Goal: Information Seeking & Learning: Find specific fact

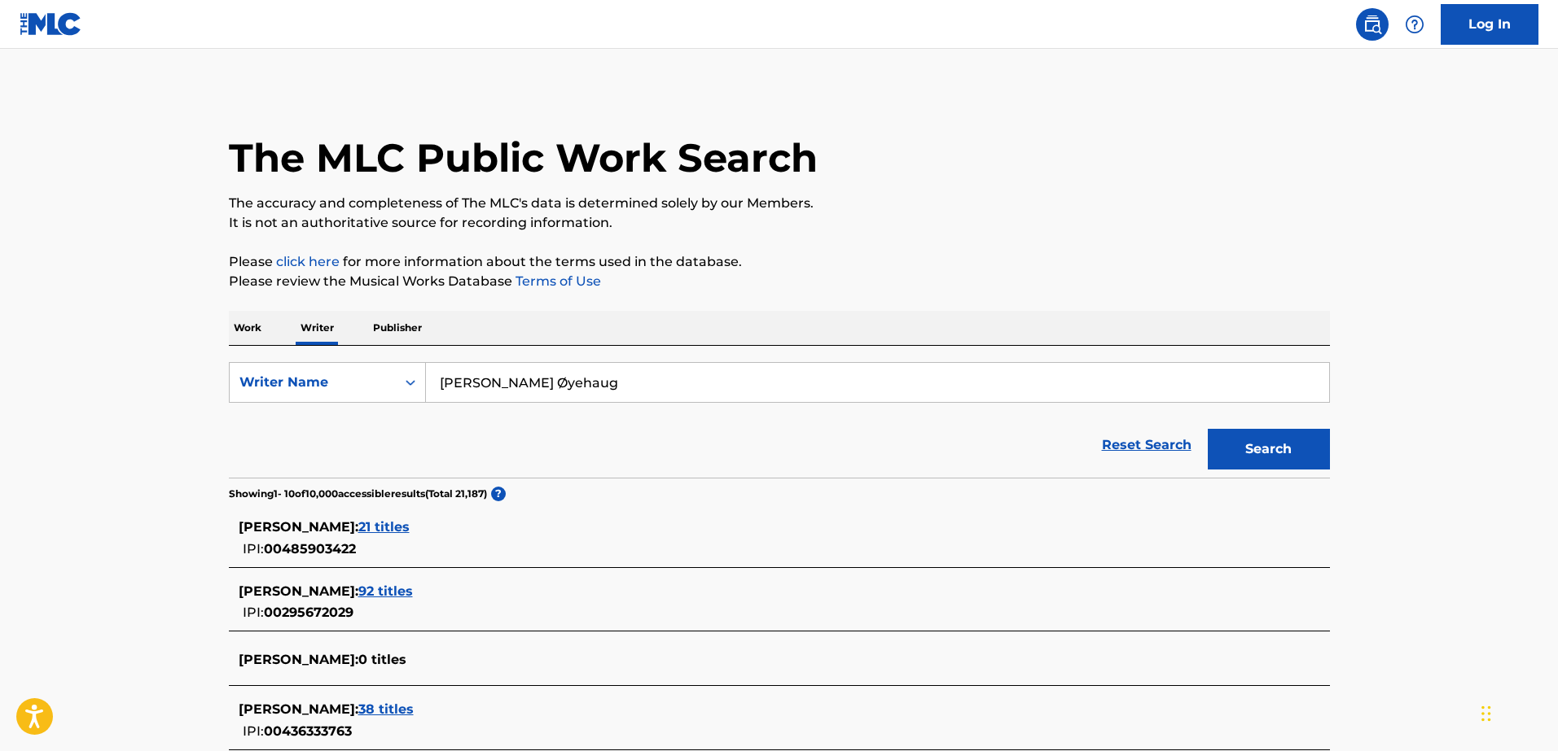
click at [258, 322] on p "Work" at bounding box center [247, 328] width 37 height 34
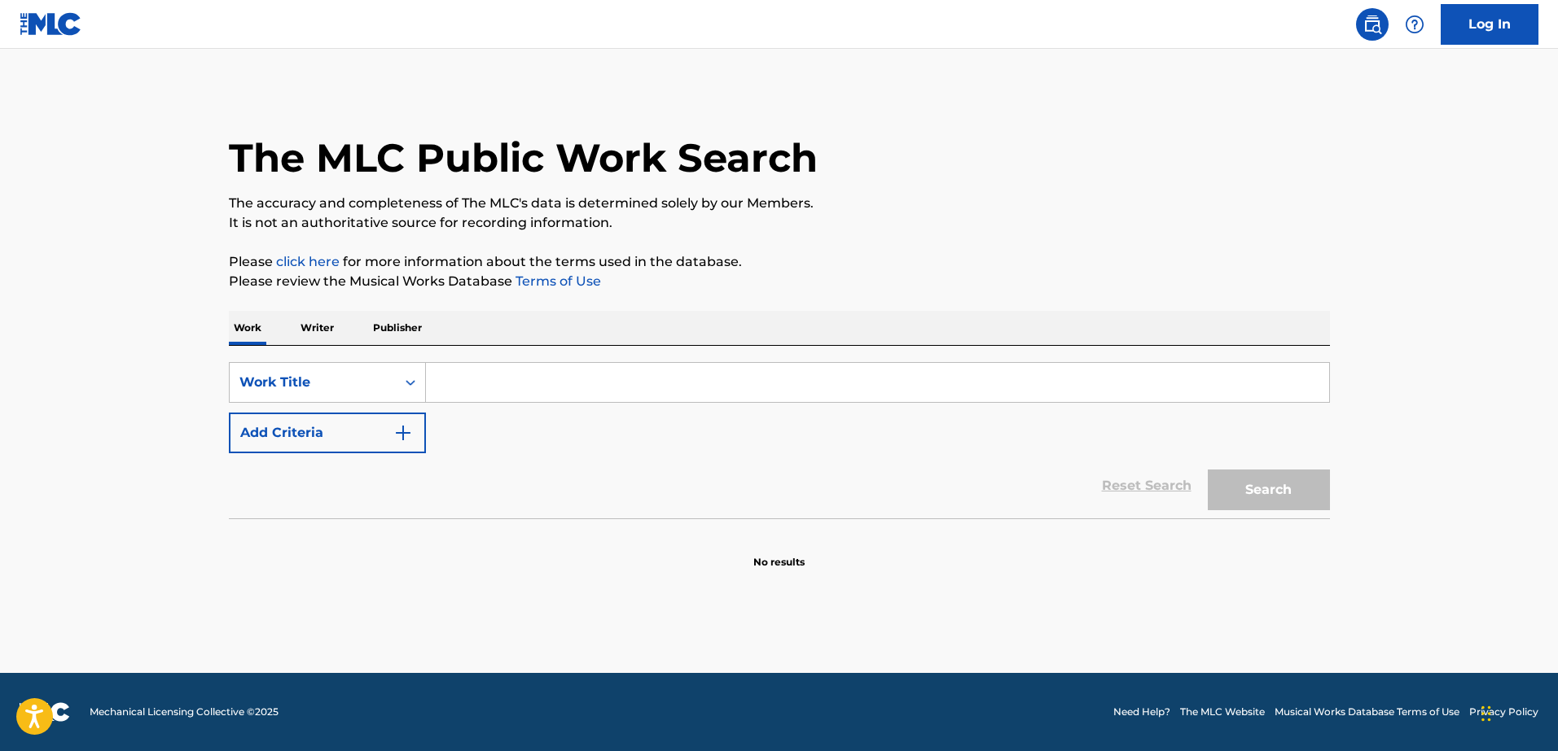
click at [461, 380] on input "Search Form" at bounding box center [877, 382] width 903 height 39
type input "r"
type input "drive"
click at [287, 437] on button "Add Criteria" at bounding box center [327, 433] width 197 height 41
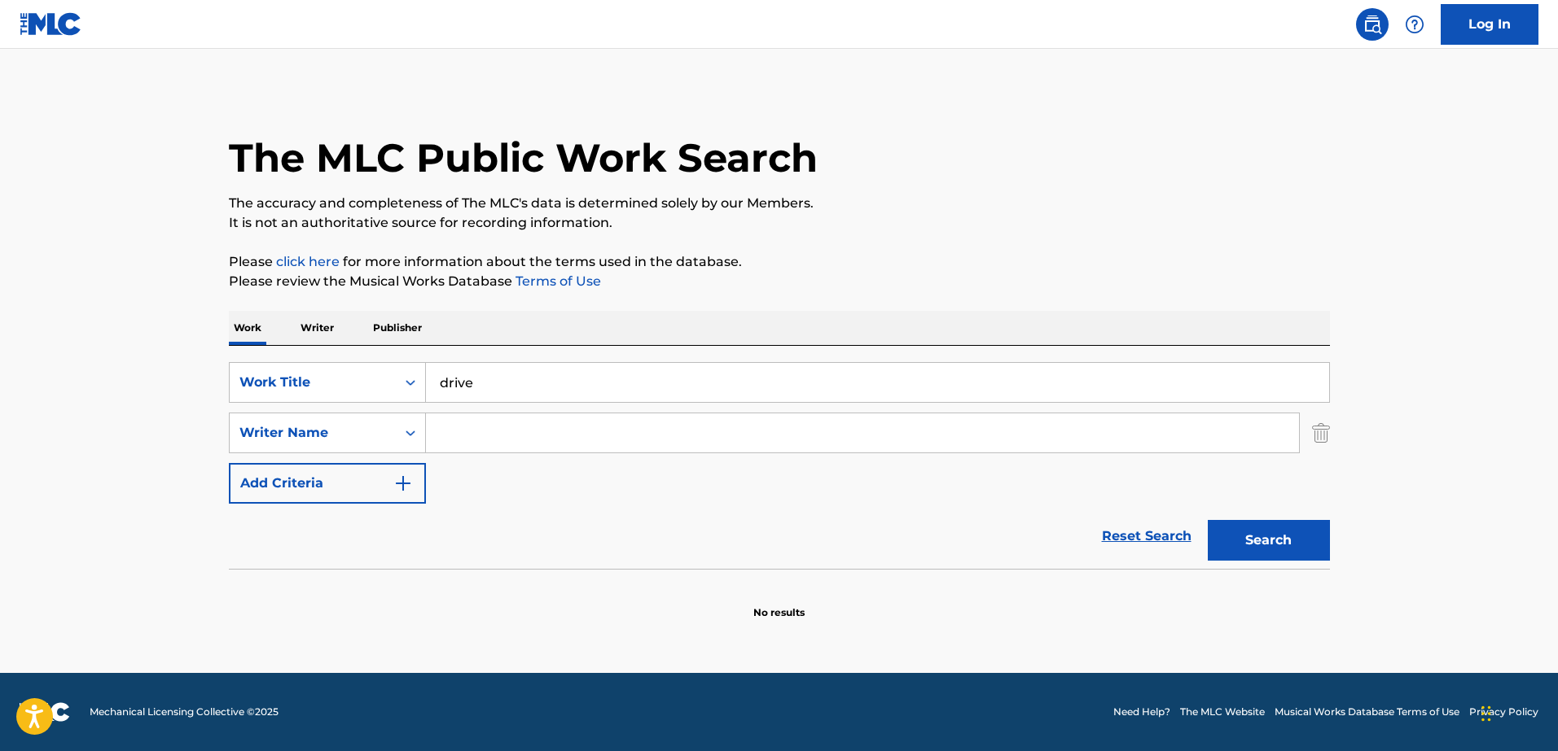
click at [641, 429] on input "Search Form" at bounding box center [862, 433] width 873 height 39
paste input "Olav R. Øyehaug"
click at [1241, 537] on button "Search" at bounding box center [1268, 540] width 122 height 41
click at [503, 432] on input "Olav R. Øyehaug" at bounding box center [862, 433] width 873 height 39
click at [1268, 541] on button "Search" at bounding box center [1268, 540] width 122 height 41
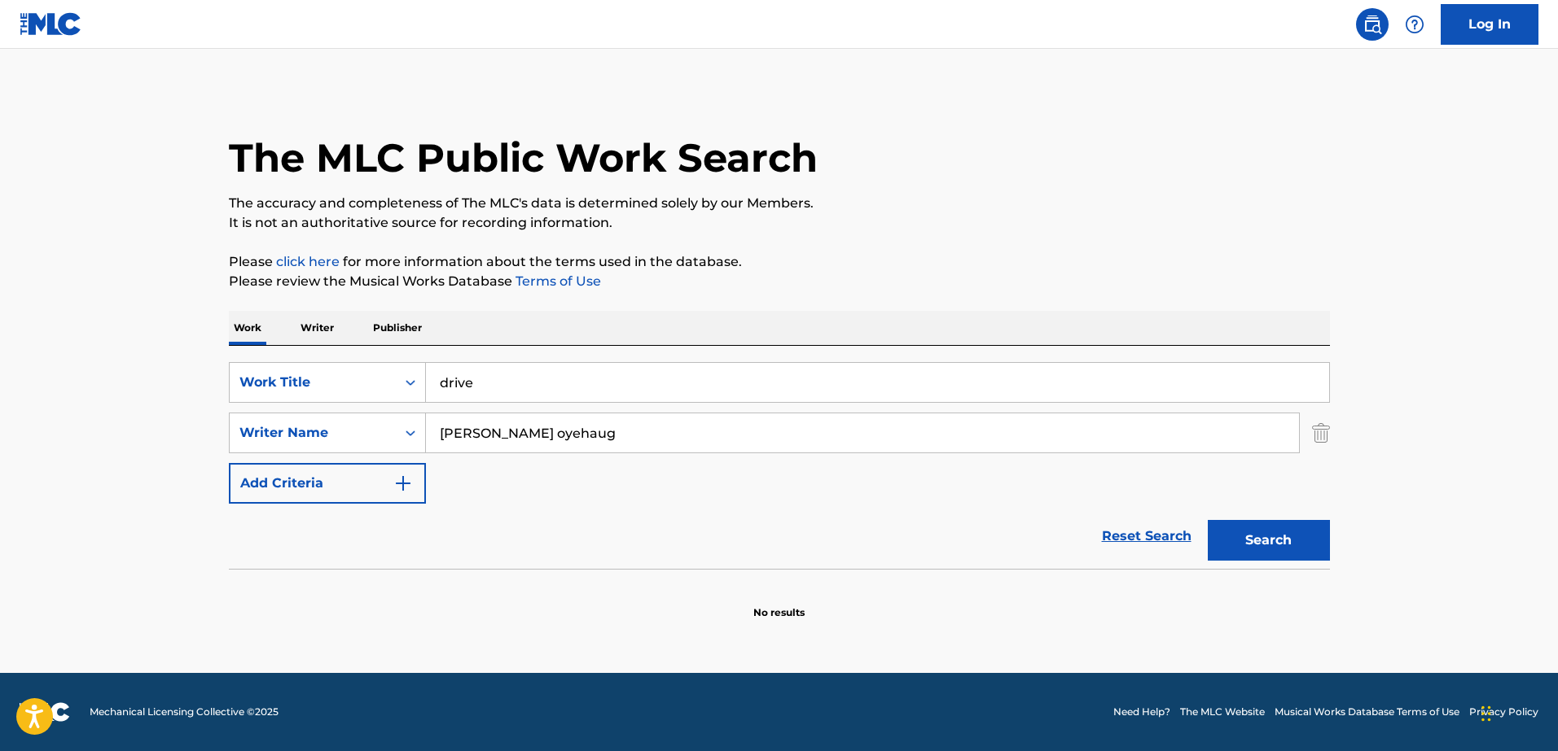
click at [480, 431] on input "Olav R. oyehaug" at bounding box center [862, 433] width 873 height 39
click at [1273, 554] on button "Search" at bounding box center [1268, 540] width 122 height 41
click at [474, 433] on input "Olav oyehaug" at bounding box center [862, 433] width 873 height 39
type input "Olav oyehaug"
click at [1253, 546] on button "Search" at bounding box center [1268, 540] width 122 height 41
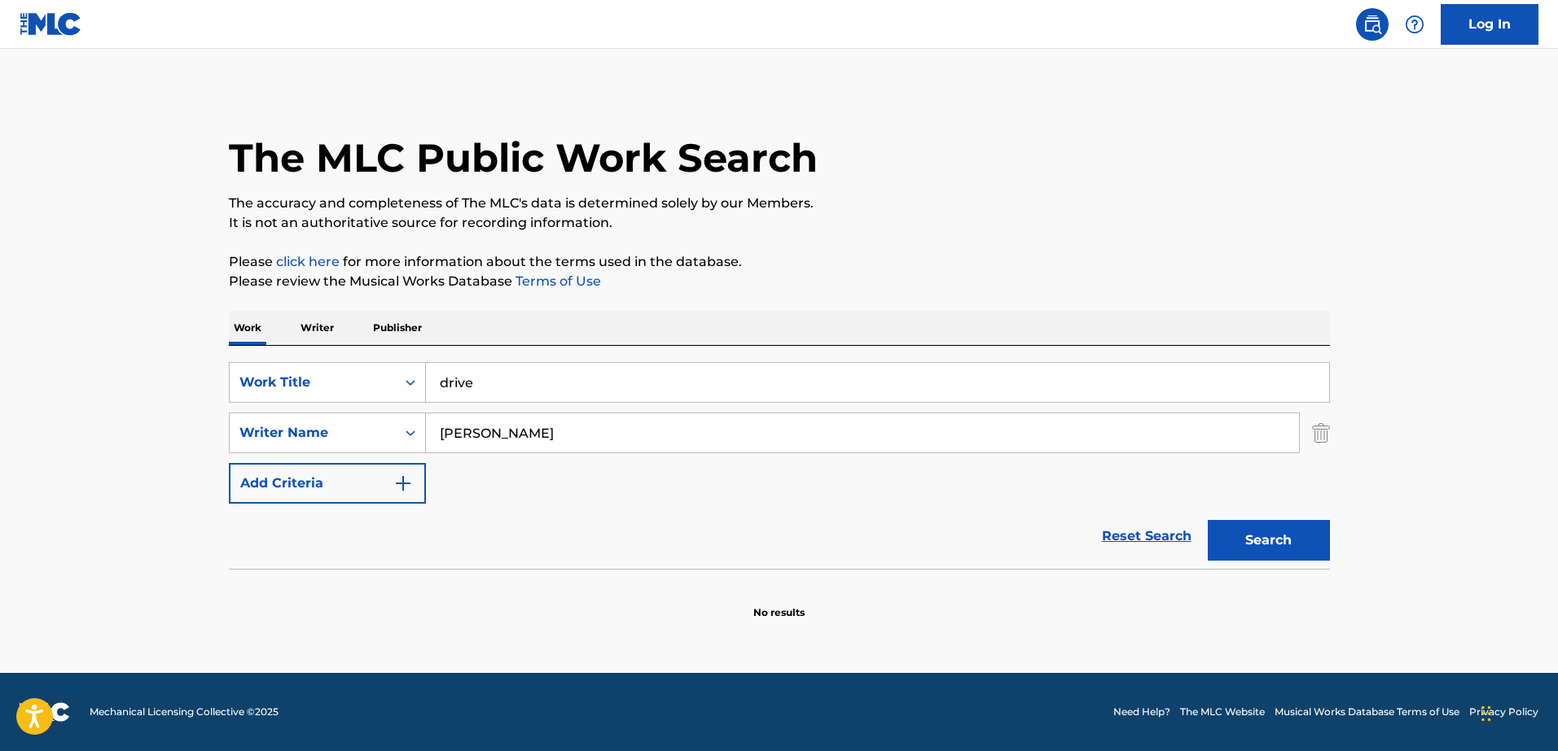
click at [605, 384] on input "drive" at bounding box center [877, 382] width 903 height 39
click at [314, 333] on p "Writer" at bounding box center [317, 328] width 43 height 34
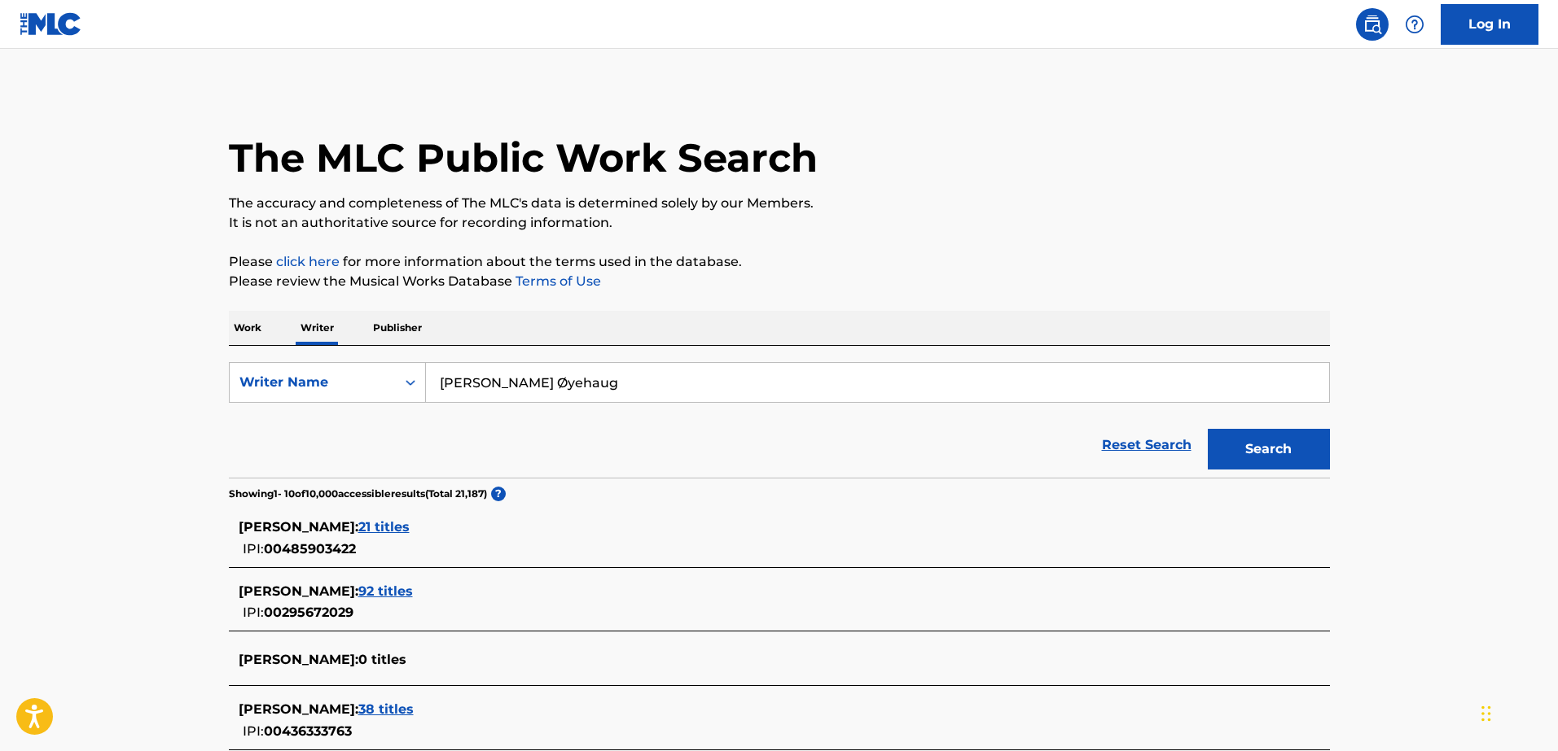
click at [499, 379] on input "Olav R. Øyehaug" at bounding box center [877, 382] width 903 height 39
type input "Olav R. oyehaug"
click at [1268, 449] on button "Search" at bounding box center [1268, 449] width 122 height 41
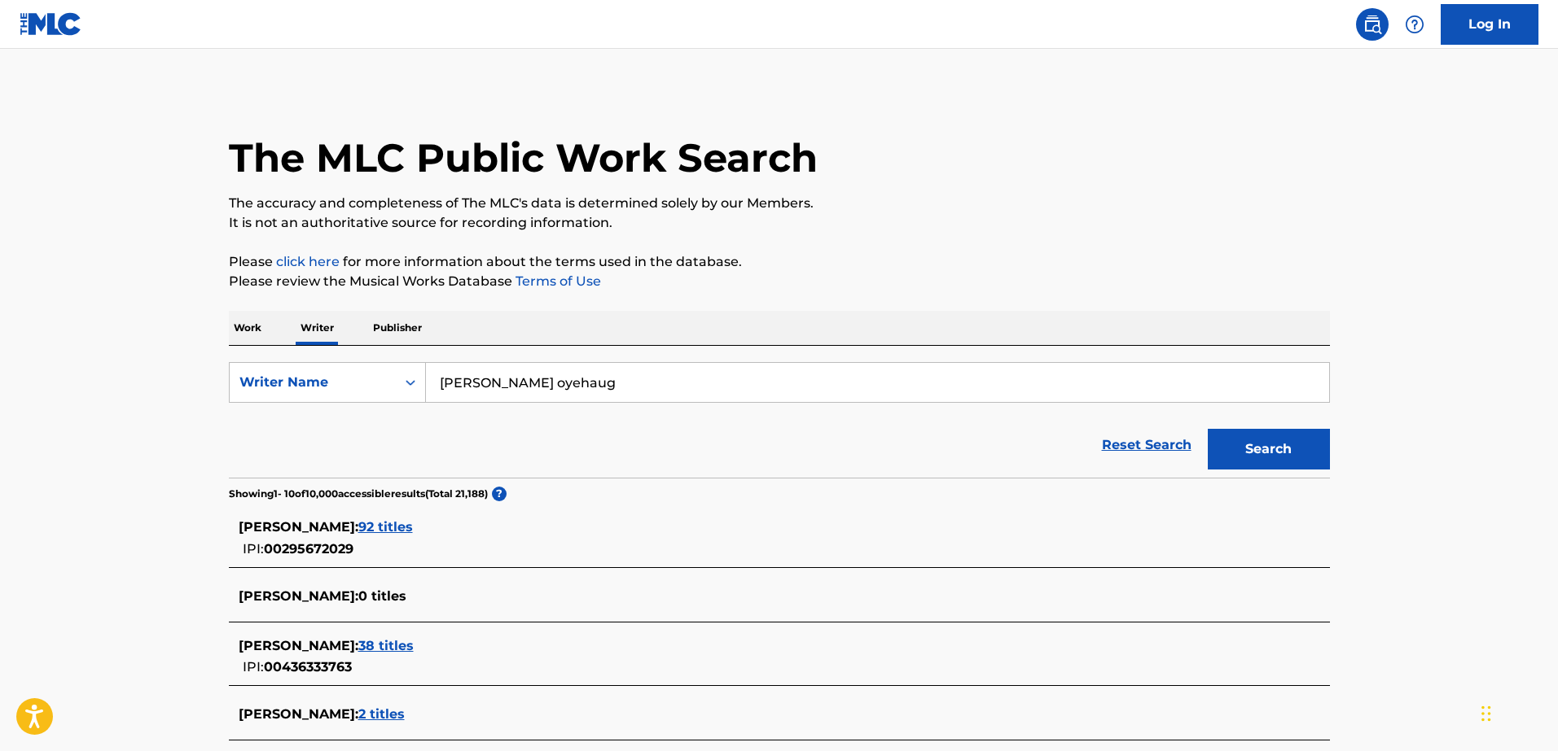
drag, startPoint x: 486, startPoint y: 385, endPoint x: 475, endPoint y: 386, distance: 10.6
click at [475, 386] on input "Olav R. oyehaug" at bounding box center [877, 382] width 903 height 39
click at [561, 384] on input "Olav R. oyehaug" at bounding box center [877, 382] width 903 height 39
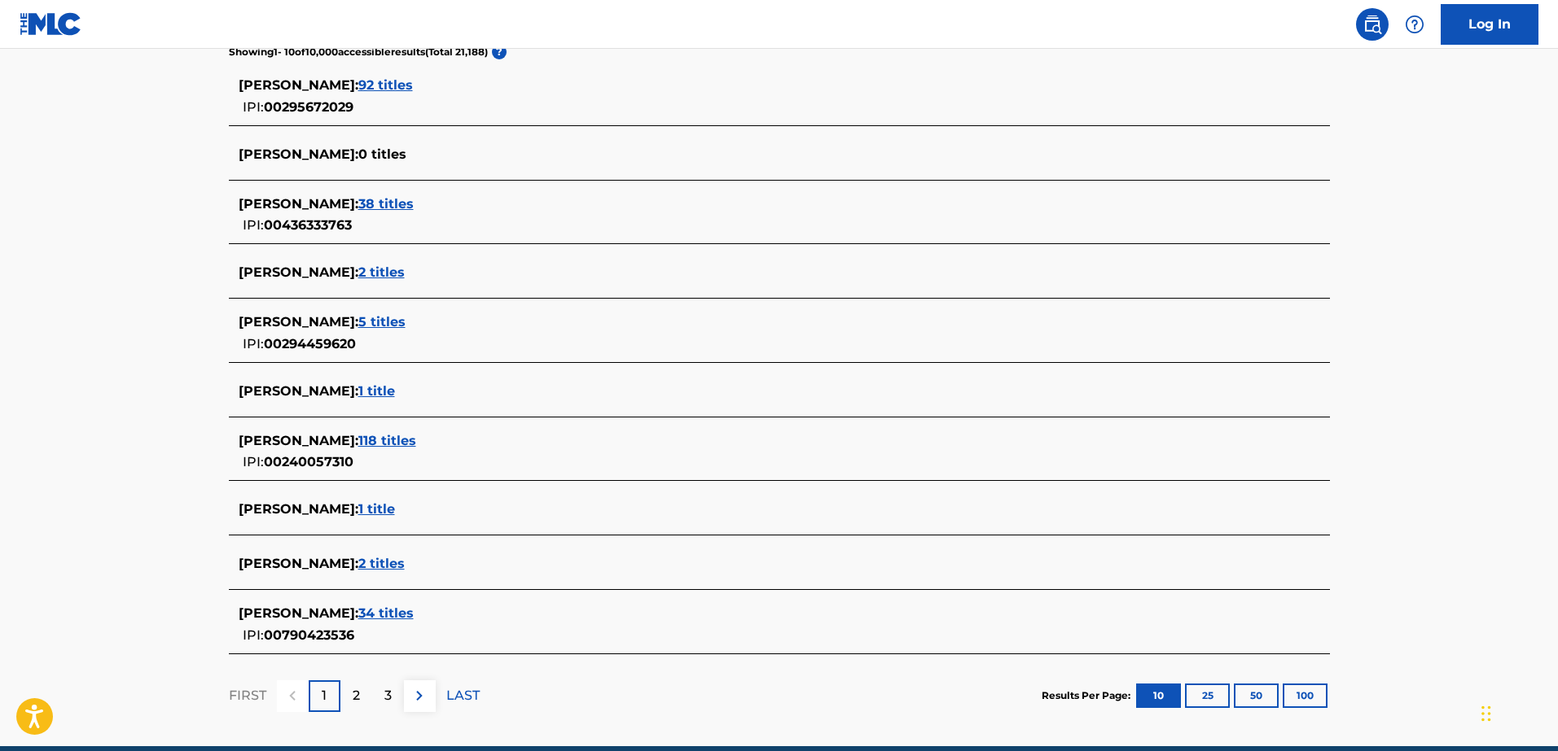
scroll to position [474, 0]
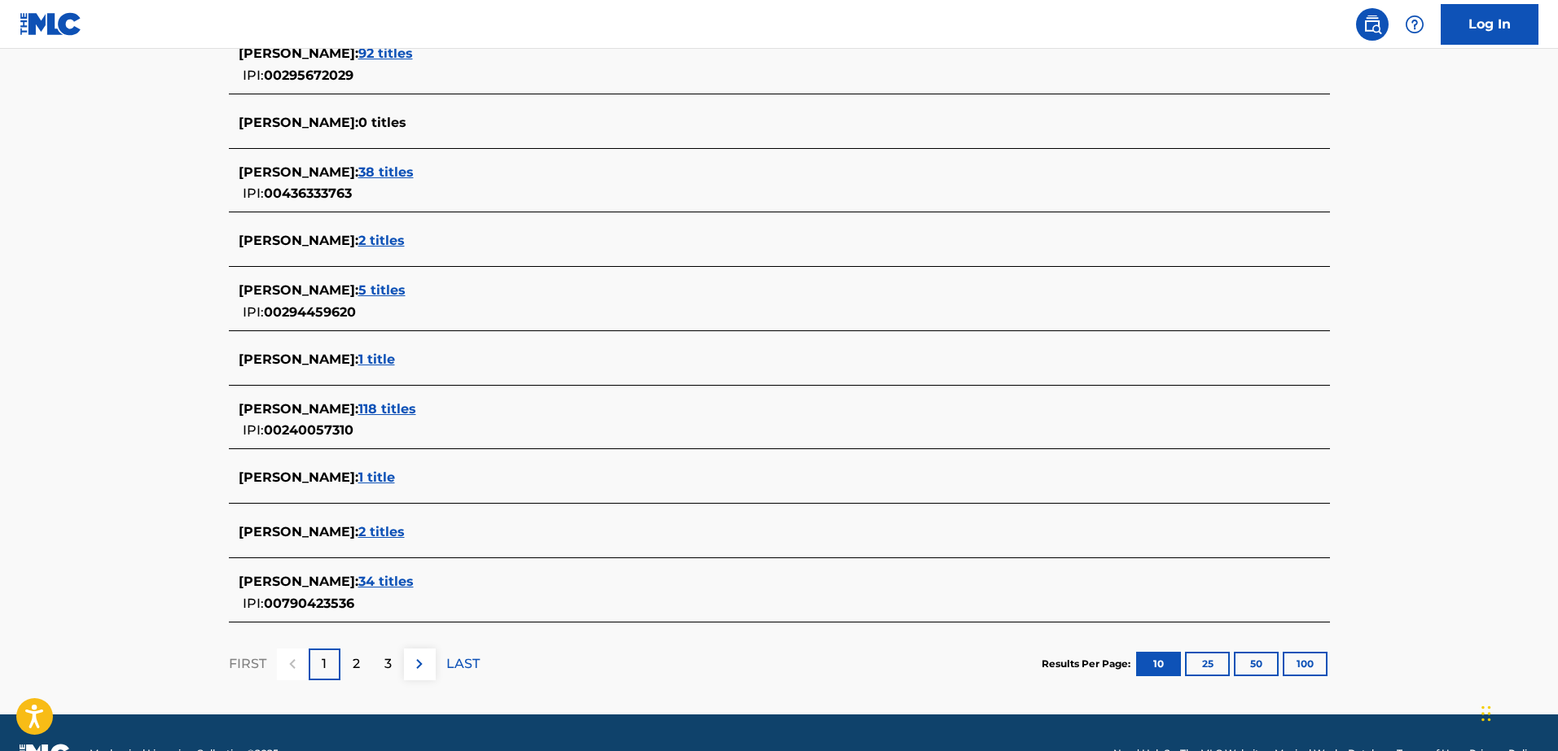
click at [395, 481] on span "1 title" at bounding box center [376, 477] width 37 height 15
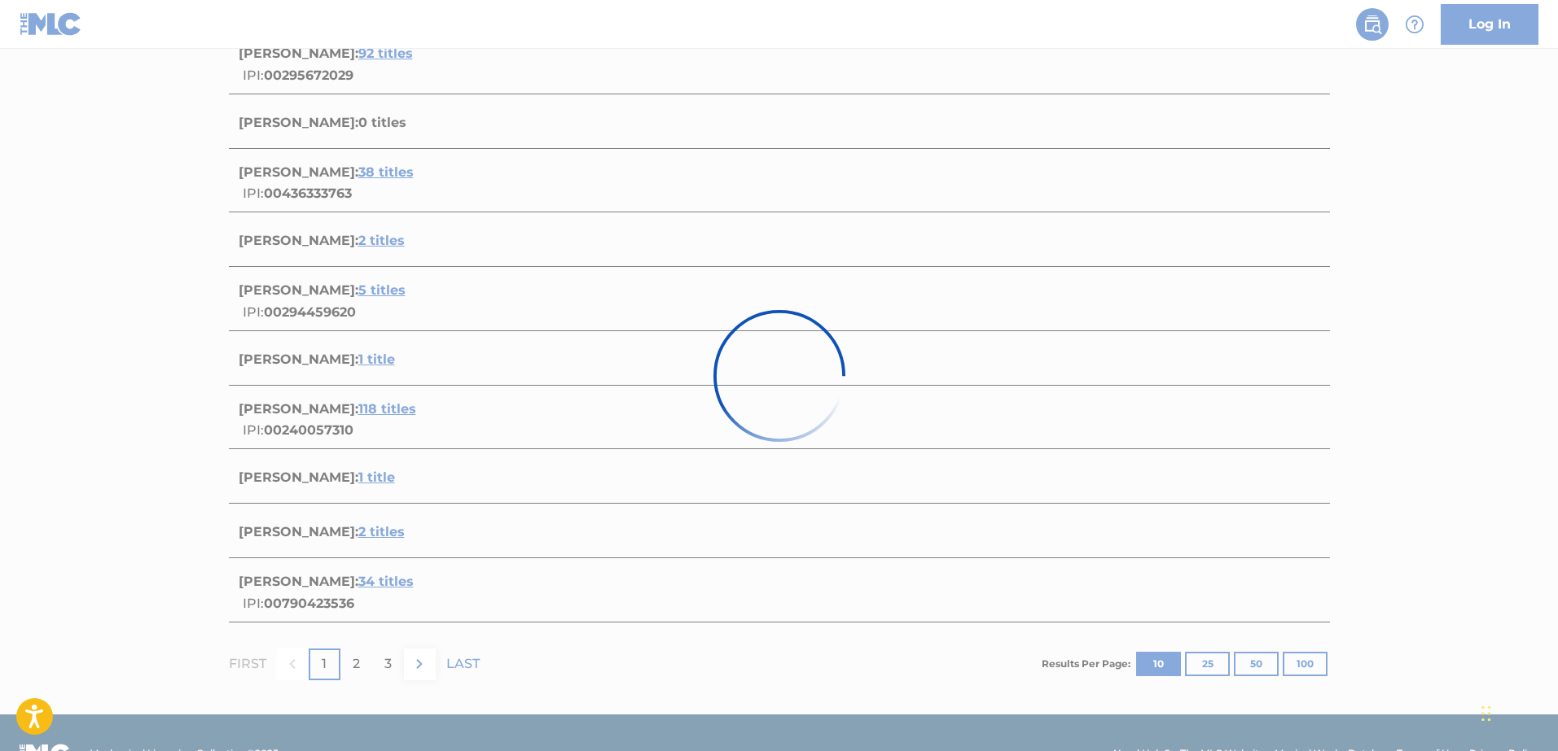
scroll to position [84, 0]
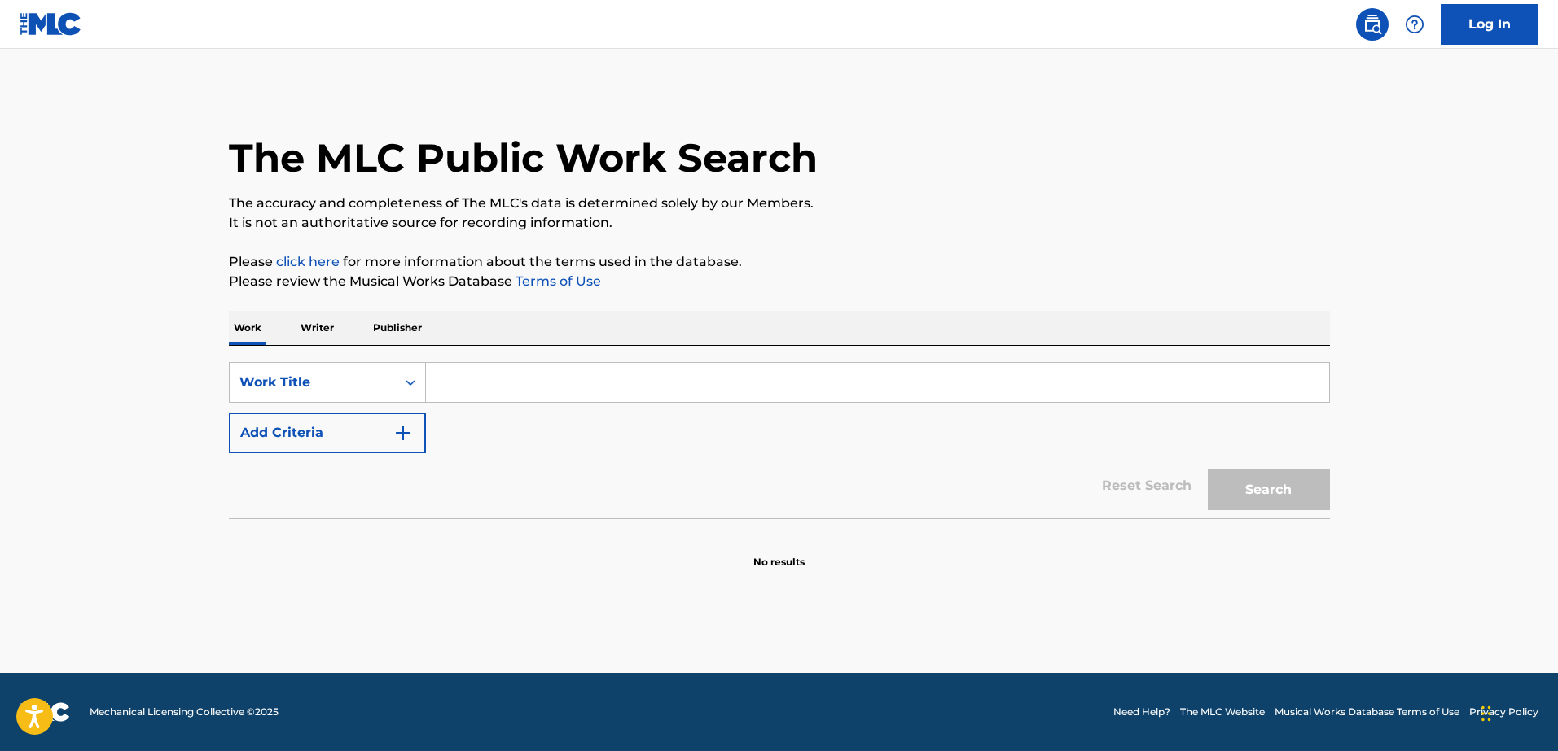
drag, startPoint x: 326, startPoint y: 319, endPoint x: 346, endPoint y: 344, distance: 31.9
click at [326, 322] on p "Writer" at bounding box center [317, 328] width 43 height 34
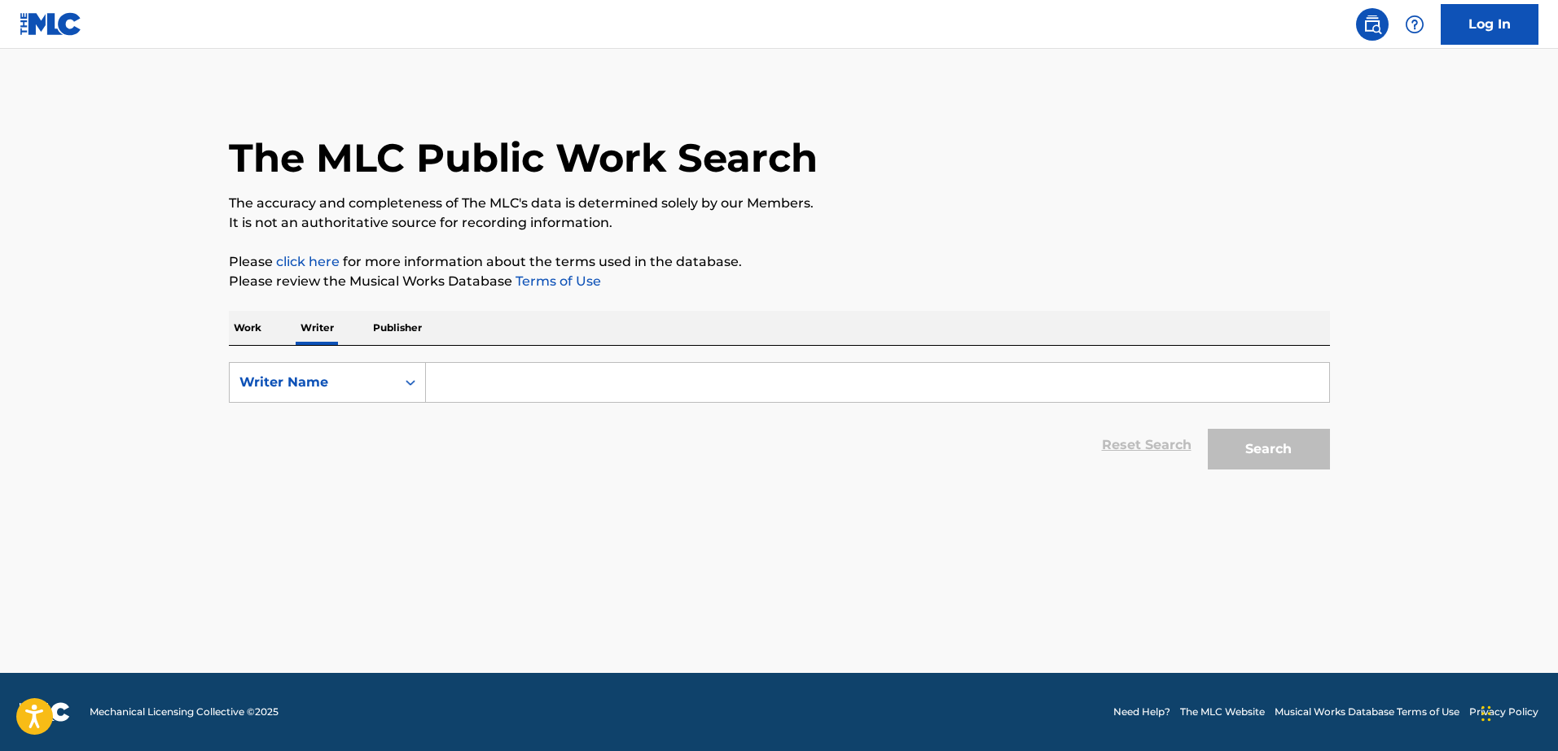
click at [502, 375] on input "Search Form" at bounding box center [877, 382] width 903 height 39
paste input "[PERSON_NAME]"
click at [487, 383] on input "[PERSON_NAME]" at bounding box center [877, 382] width 903 height 39
click at [542, 382] on input "[PERSON_NAME]" at bounding box center [877, 382] width 903 height 39
type input "[PERSON_NAME]"
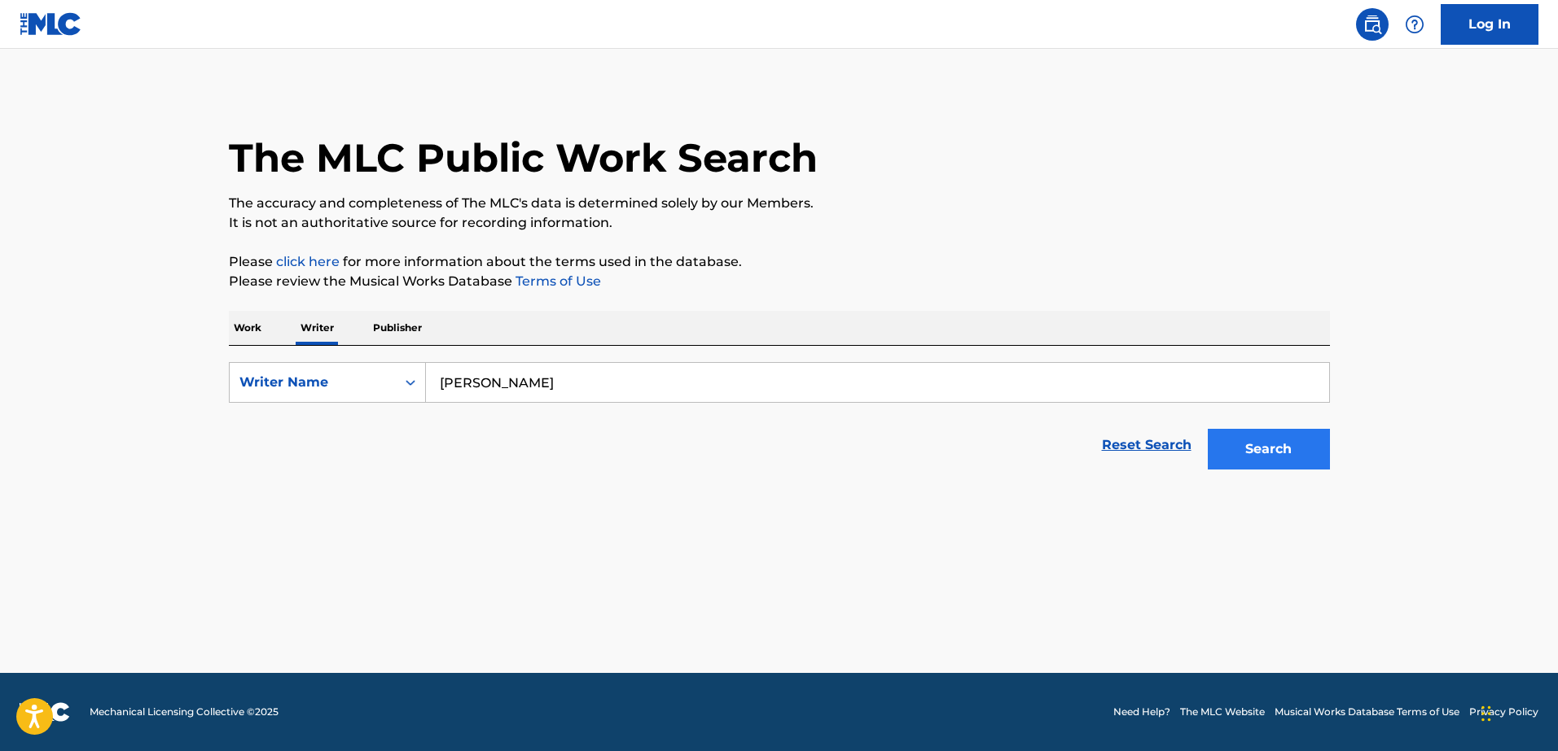
drag, startPoint x: 1246, startPoint y: 428, endPoint x: 1237, endPoint y: 429, distance: 9.0
click at [1246, 429] on div "Search" at bounding box center [1264, 445] width 130 height 65
click at [1240, 437] on button "Search" at bounding box center [1268, 449] width 122 height 41
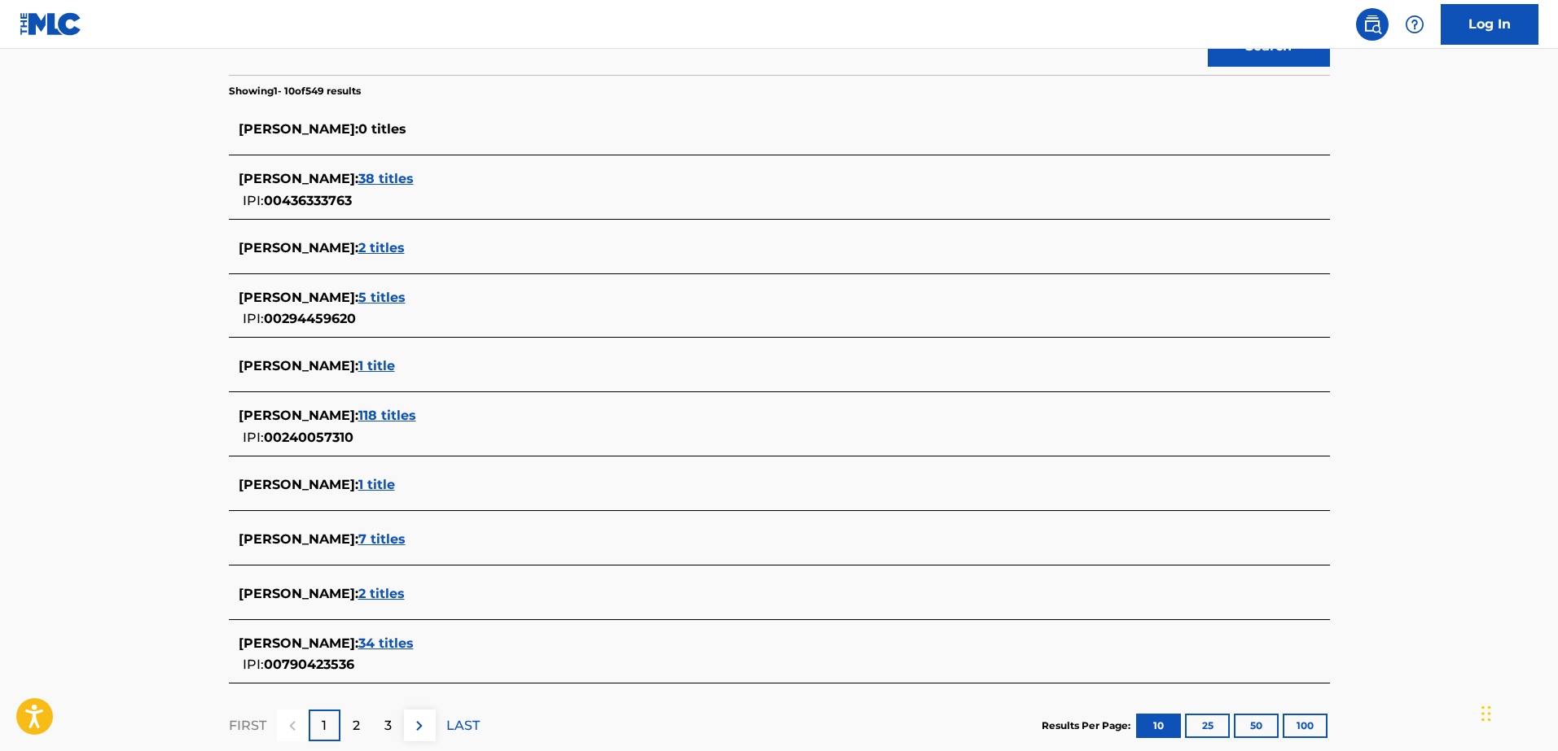
scroll to position [465, 0]
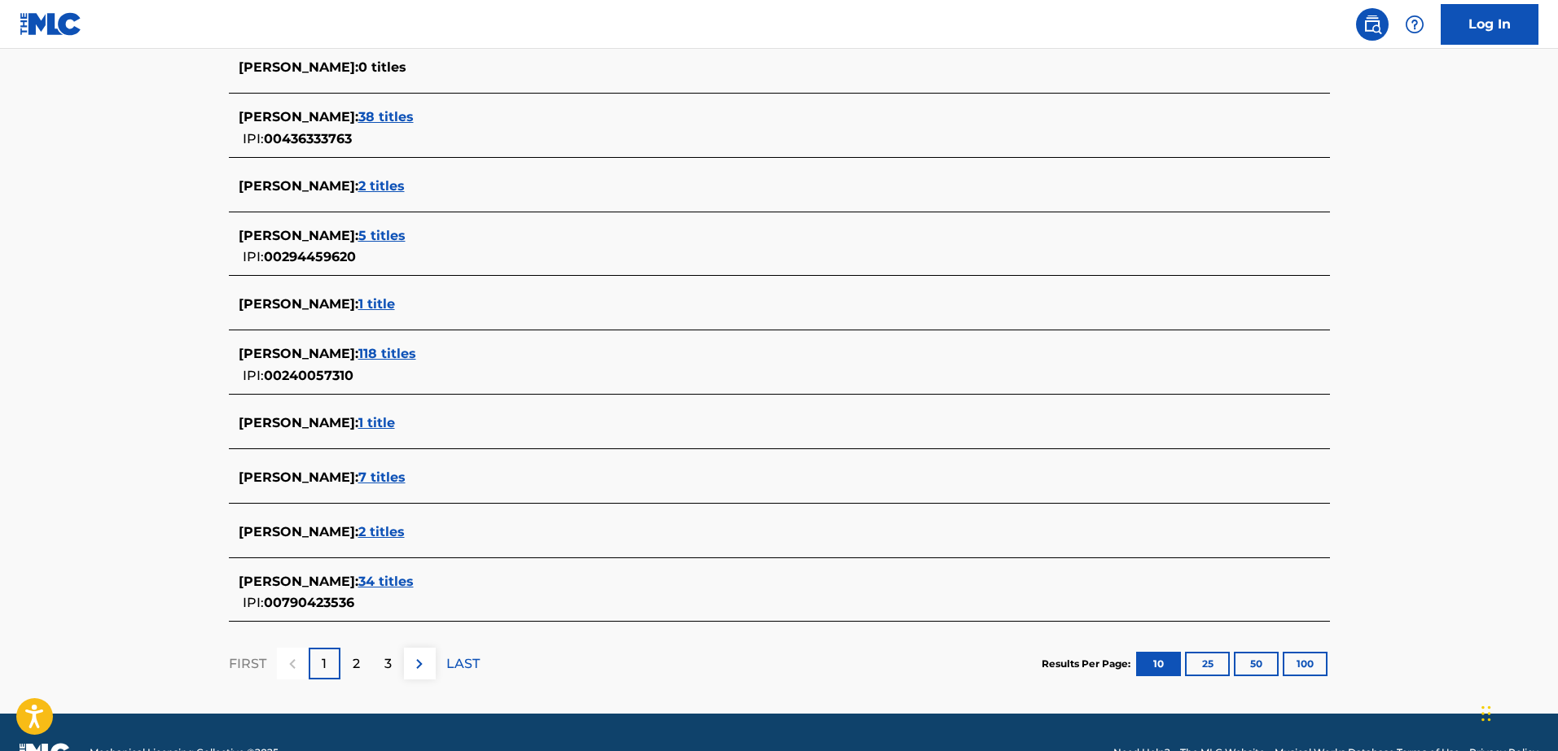
click at [395, 421] on span "1 title" at bounding box center [376, 422] width 37 height 15
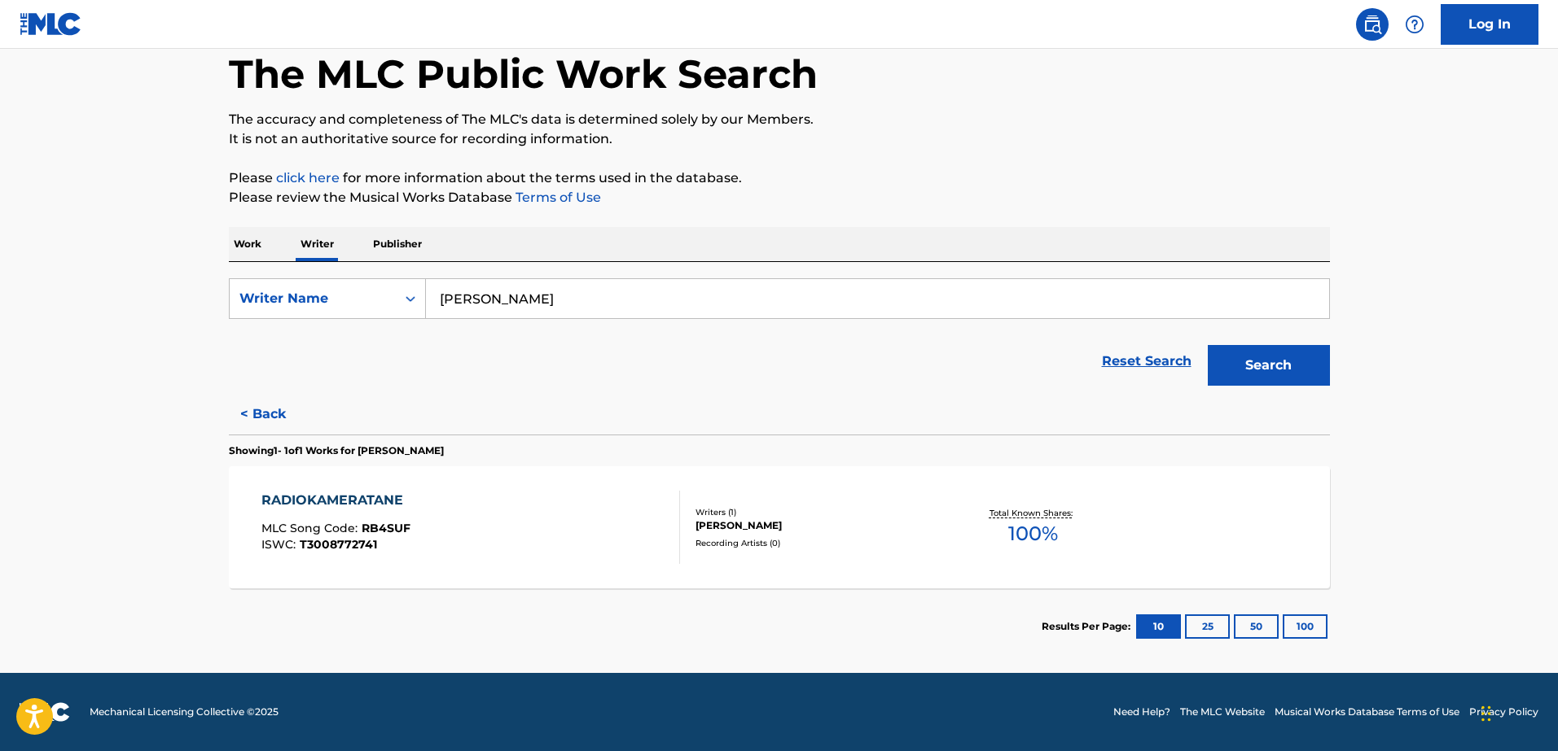
click at [830, 519] on div "[PERSON_NAME]" at bounding box center [818, 526] width 246 height 15
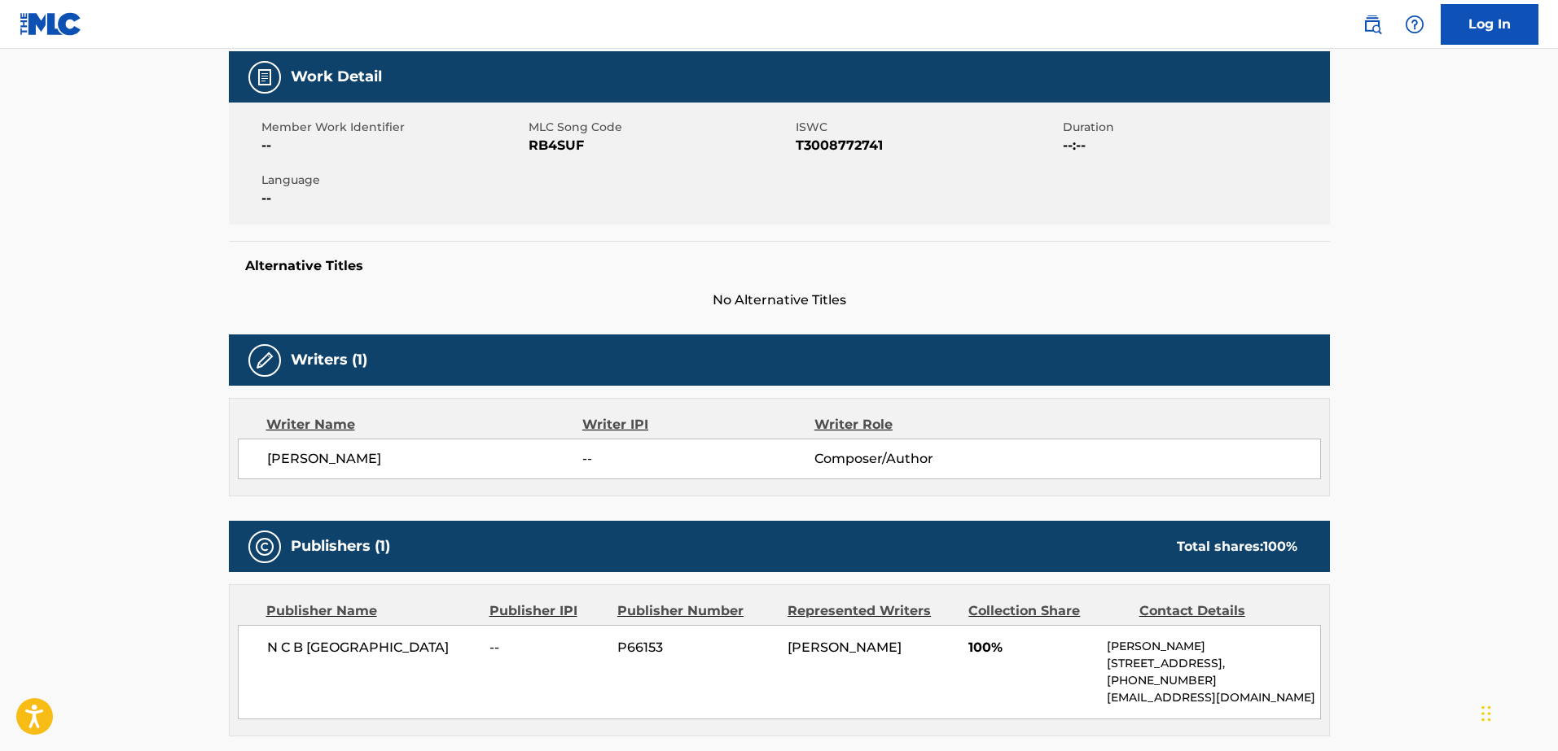
scroll to position [236, 0]
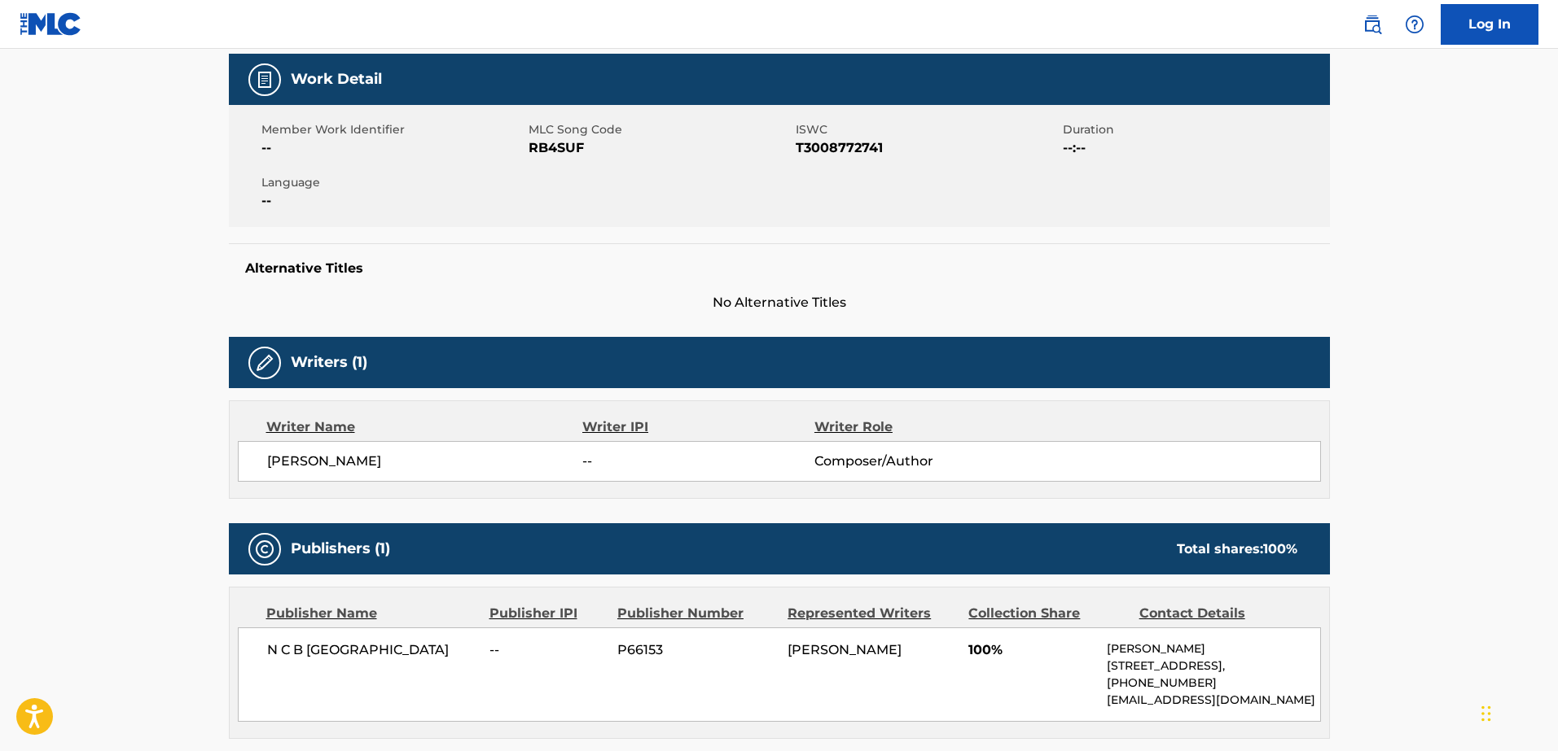
click at [832, 154] on span "T3008772741" at bounding box center [926, 148] width 263 height 20
copy span "T3008772741"
